Goal: Browse casually

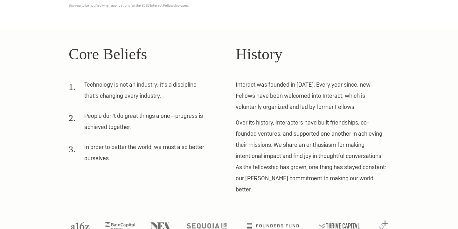
scroll to position [156, 0]
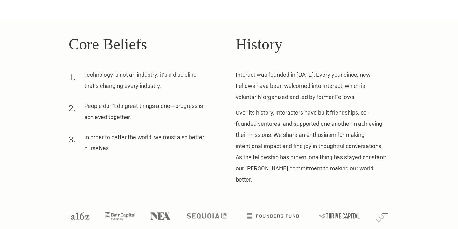
click at [287, 147] on p "Over its history, Interacters have built friendships, co-founded ventures, and …" at bounding box center [313, 146] width 154 height 78
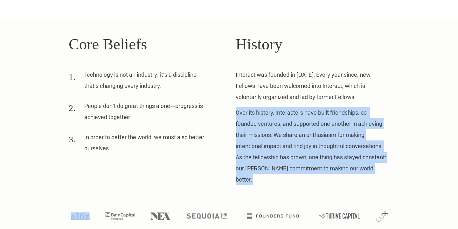
click at [287, 147] on p "Over its history, Interacters have built friendships, co-founded ventures, and …" at bounding box center [313, 146] width 154 height 78
click at [293, 144] on p "Over its history, Interacters have built friendships, co-founded ventures, and …" at bounding box center [313, 146] width 154 height 78
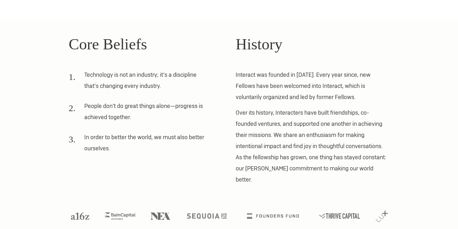
click at [293, 144] on p "Over its history, Interacters have built friendships, co-founded ventures, and …" at bounding box center [313, 146] width 154 height 78
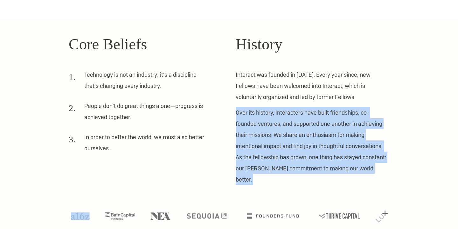
click at [293, 144] on p "Over its history, Interacters have built friendships, co-founded ventures, and …" at bounding box center [313, 146] width 154 height 78
click at [318, 154] on p "Over its history, Interacters have built friendships, co-founded ventures, and …" at bounding box center [313, 146] width 154 height 78
